Goal: Check status

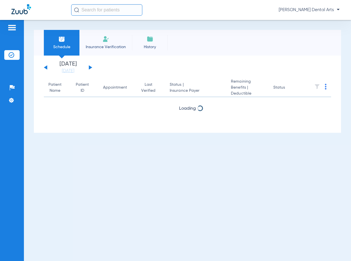
click at [89, 67] on button at bounding box center [90, 67] width 3 height 4
click at [90, 67] on button at bounding box center [90, 67] width 3 height 4
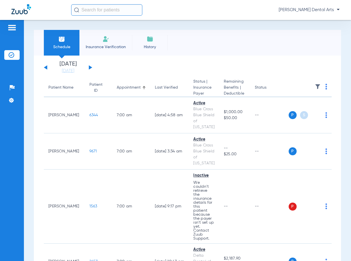
click at [90, 67] on button at bounding box center [90, 67] width 3 height 4
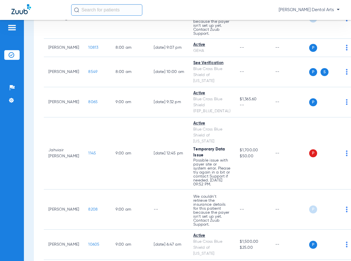
scroll to position [199, 0]
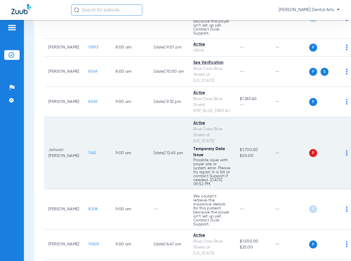
click at [346, 150] on img at bounding box center [347, 153] width 2 height 6
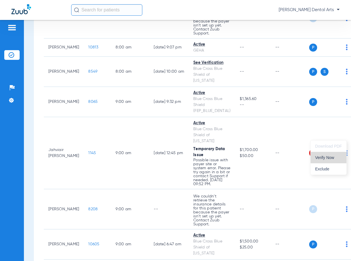
click at [331, 156] on span "Verify Now" at bounding box center [328, 157] width 27 height 4
